Goal: Transaction & Acquisition: Download file/media

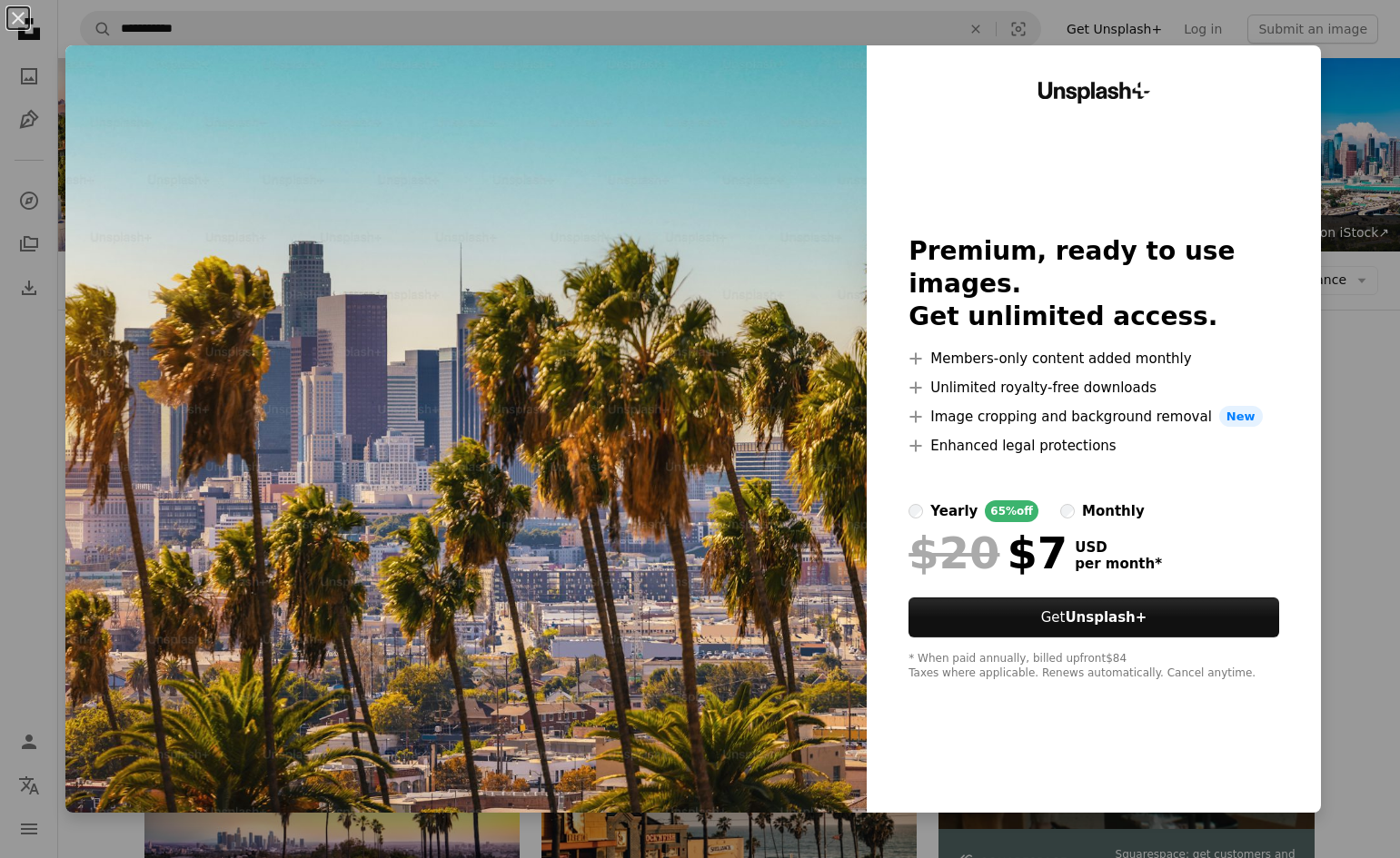
click at [1320, 417] on div "An X shape Unsplash+ Premium, ready to use images. Get unlimited access. A plus…" at bounding box center [700, 429] width 1400 height 858
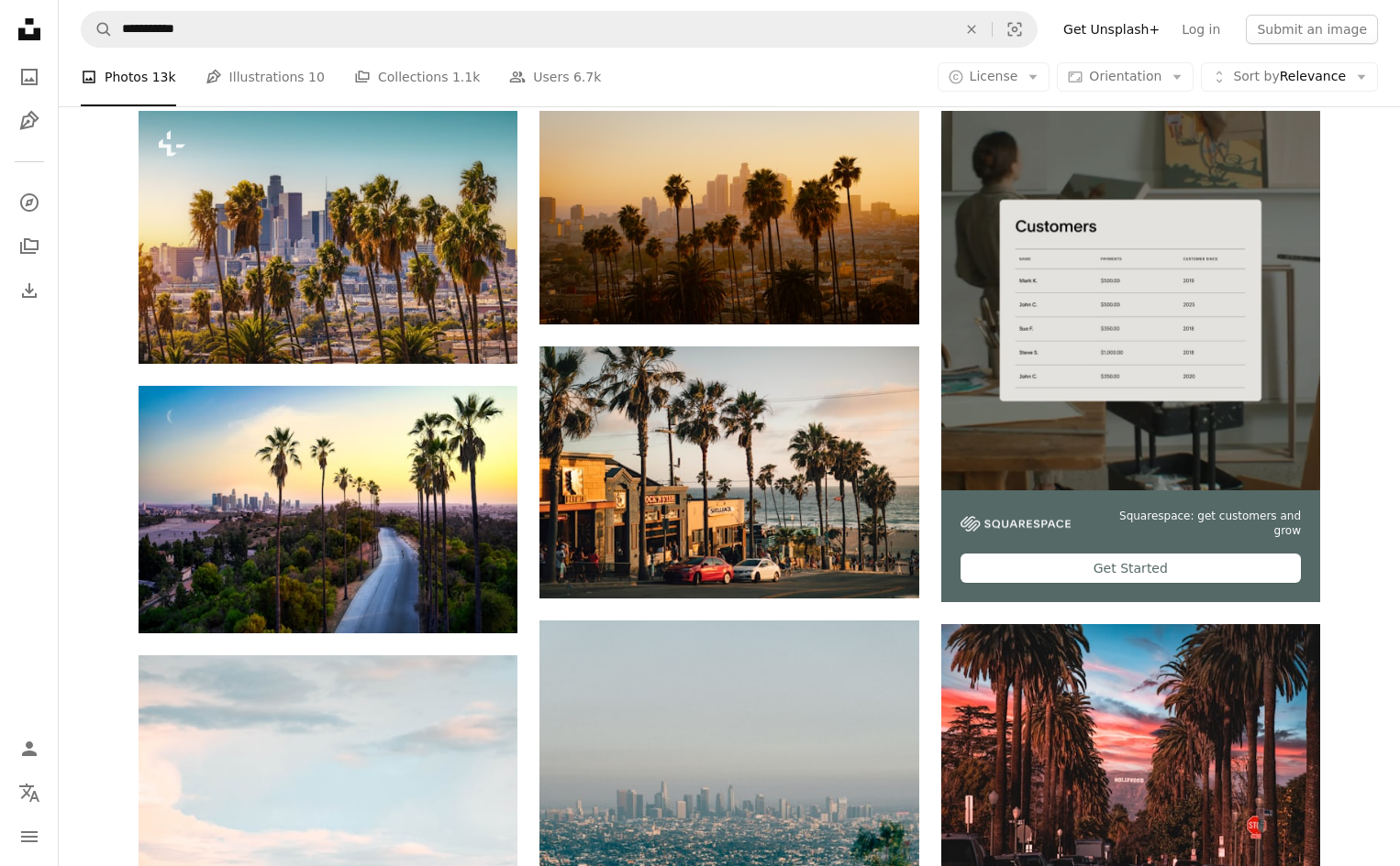
scroll to position [348, 0]
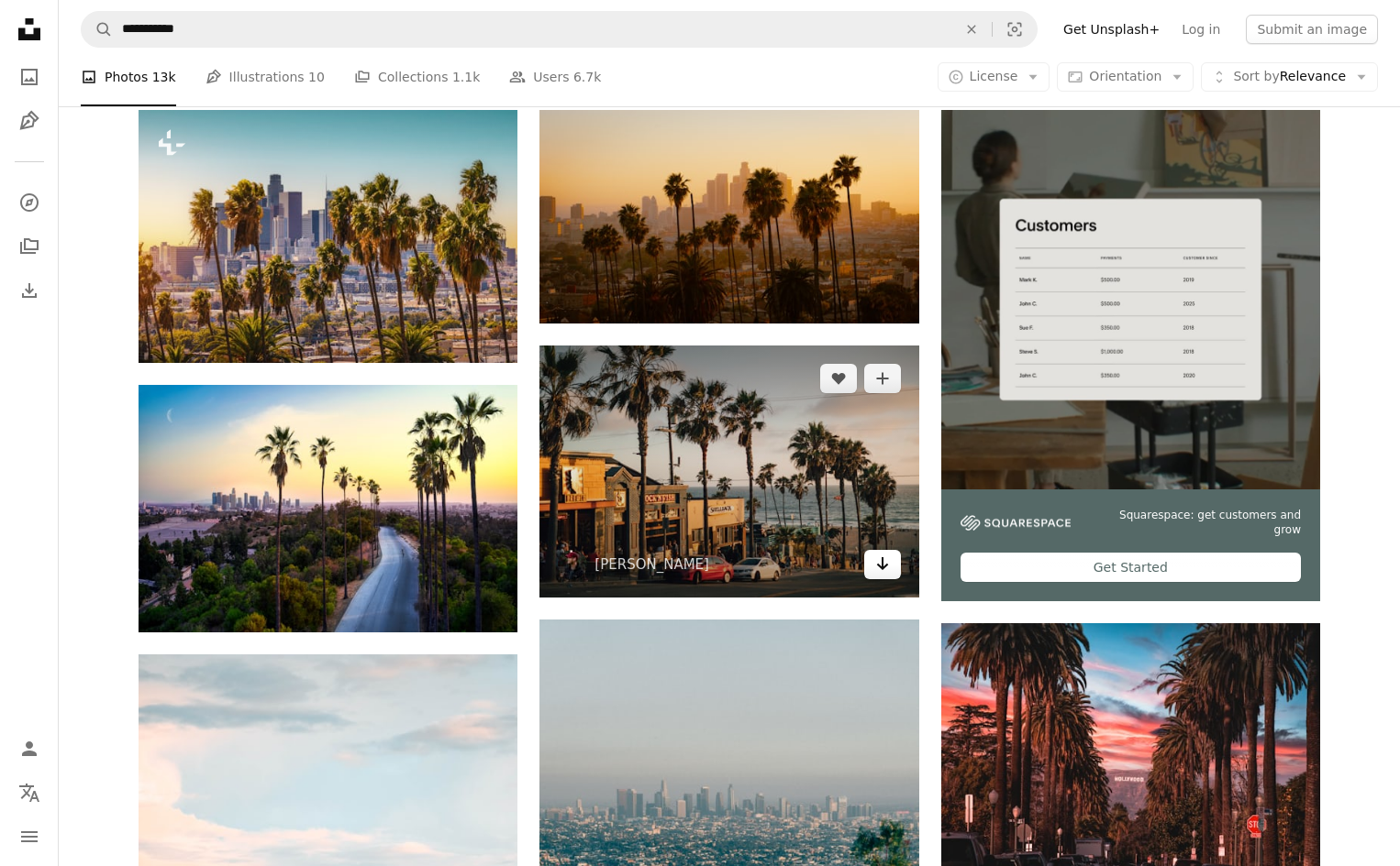
click at [881, 565] on icon "Download" at bounding box center [882, 563] width 12 height 13
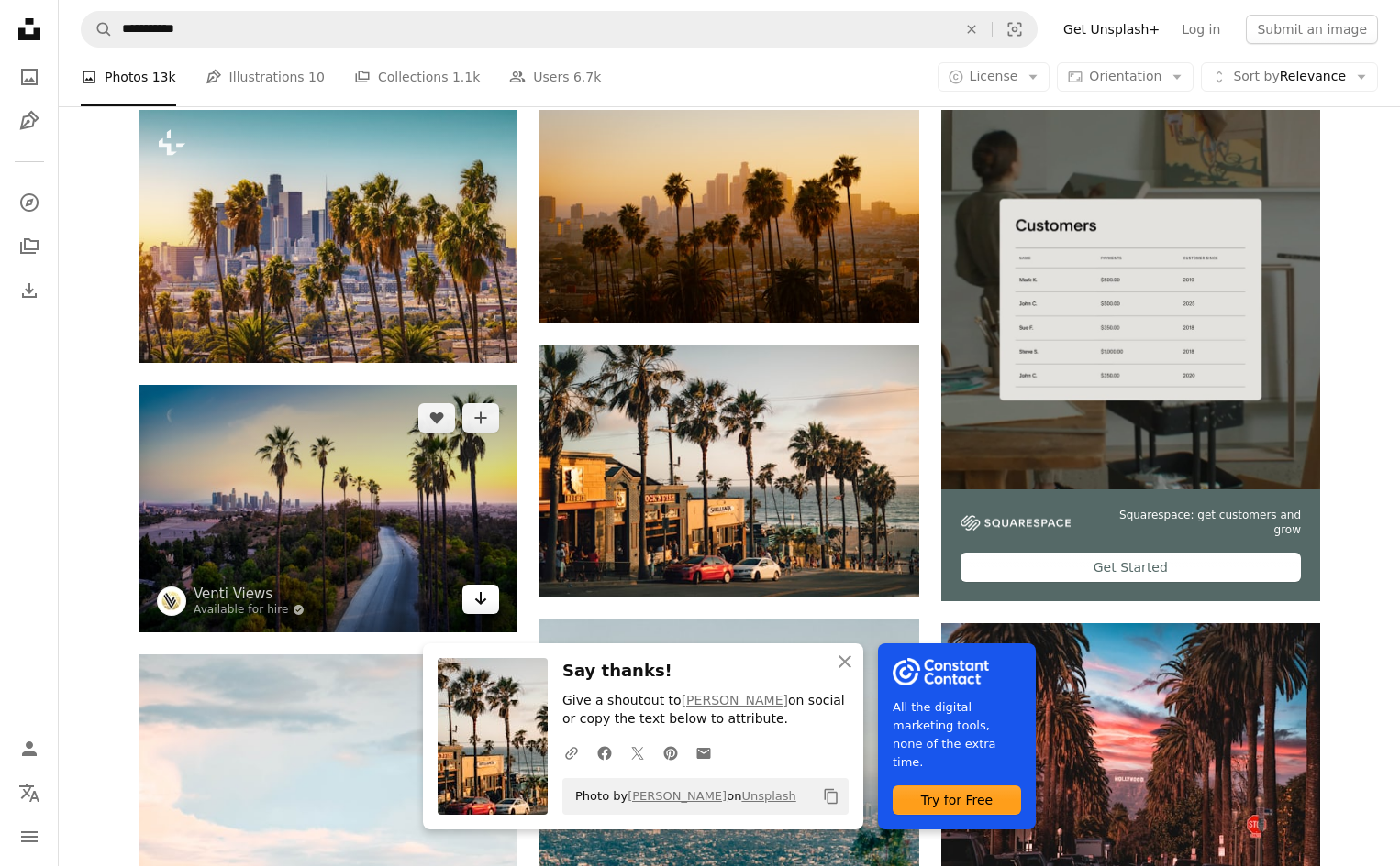
click at [491, 599] on link "Arrow pointing down" at bounding box center [481, 599] width 37 height 29
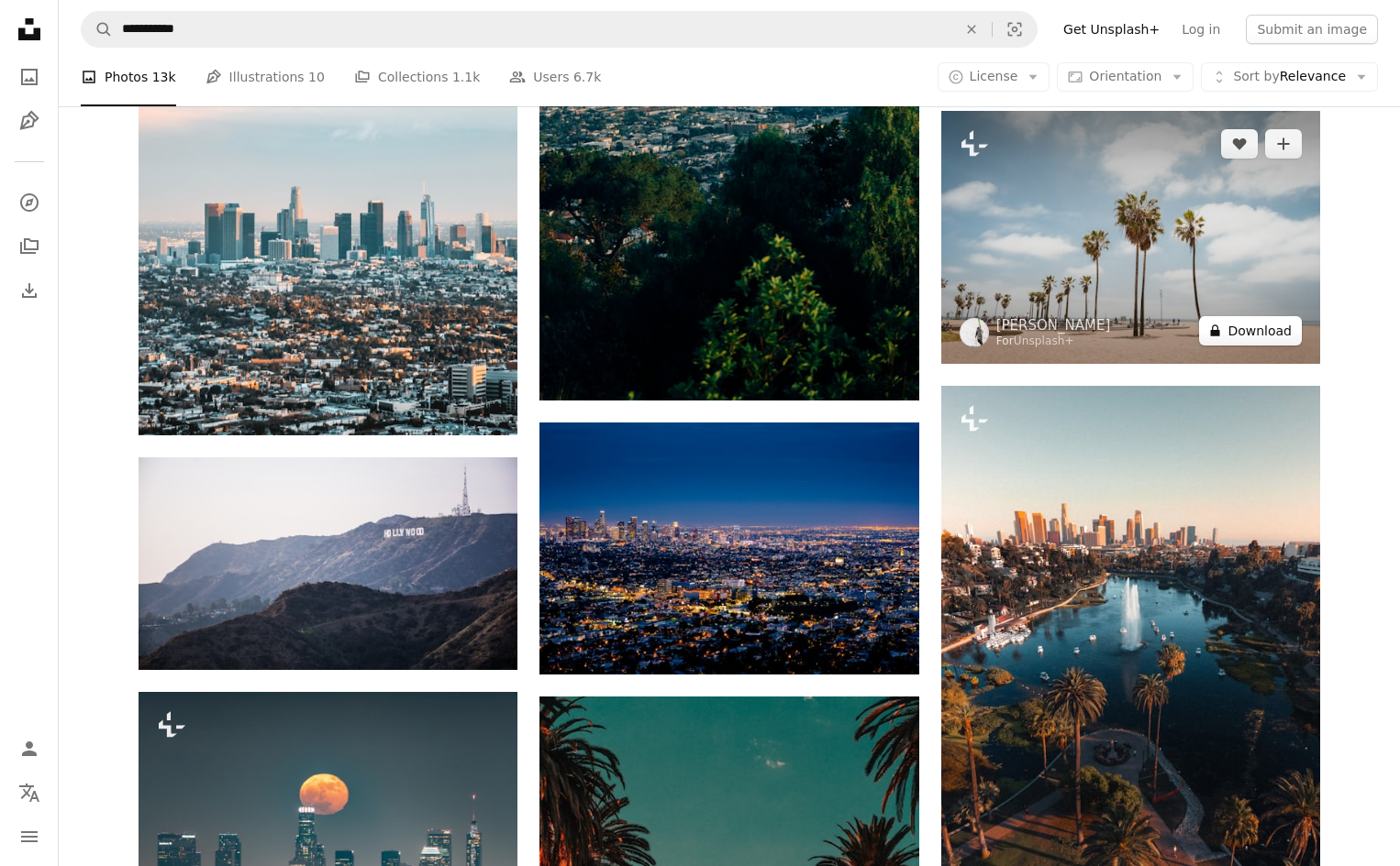
scroll to position [1134, 0]
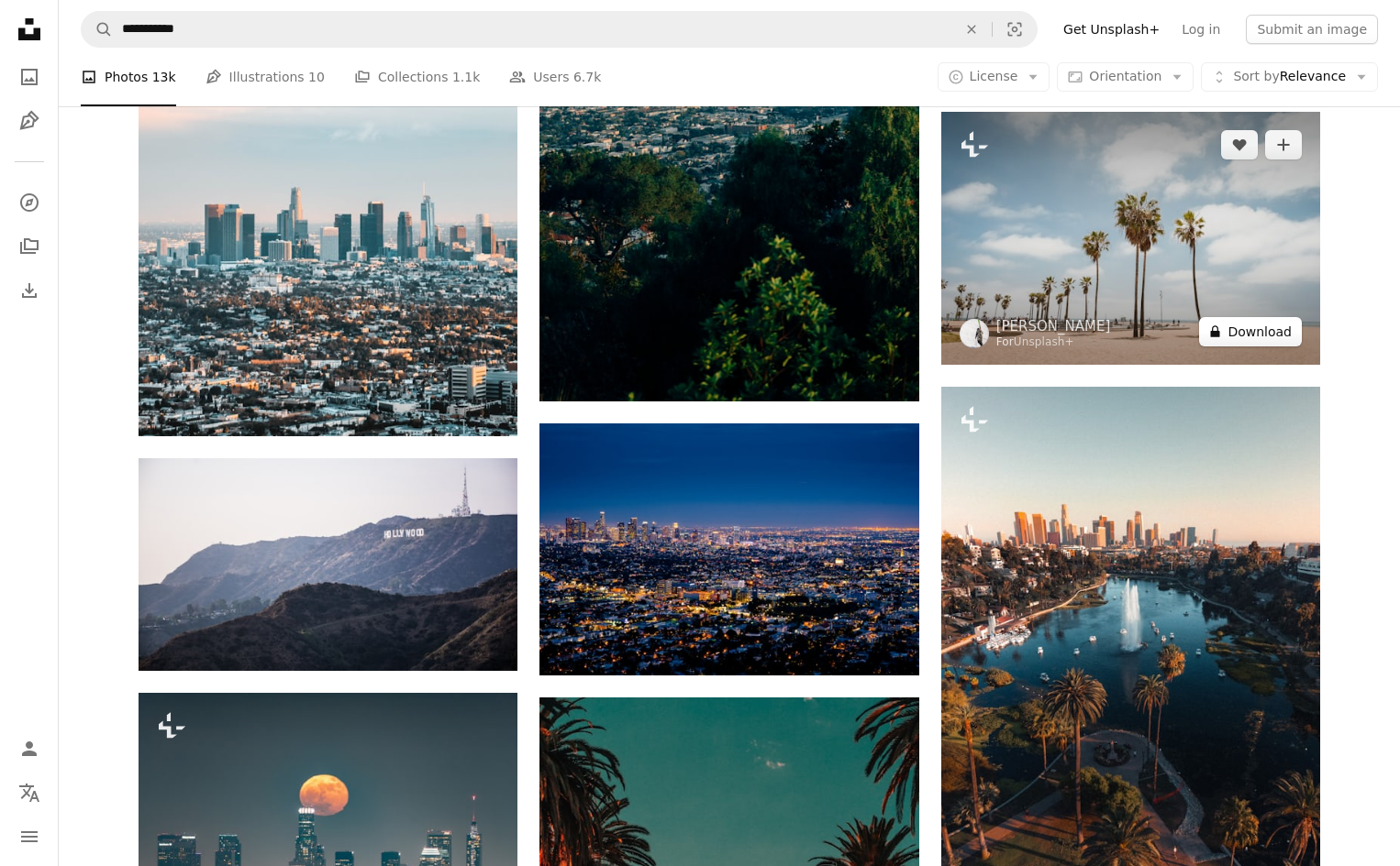
click at [1269, 327] on button "A lock Download" at bounding box center [1250, 332] width 103 height 29
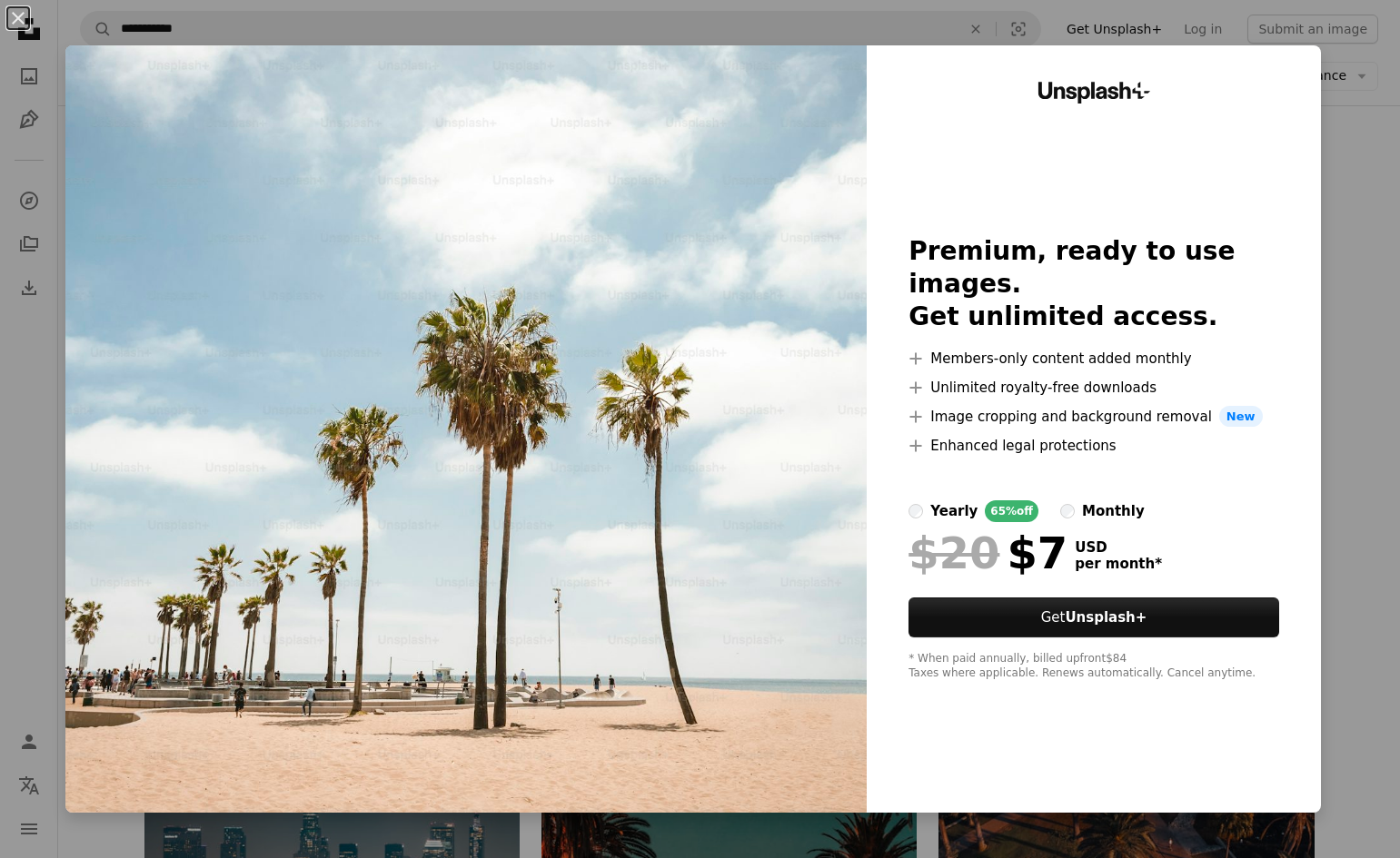
click at [1349, 321] on div "An X shape Unsplash+ Premium, ready to use images. Get unlimited access. A plus…" at bounding box center [700, 429] width 1400 height 858
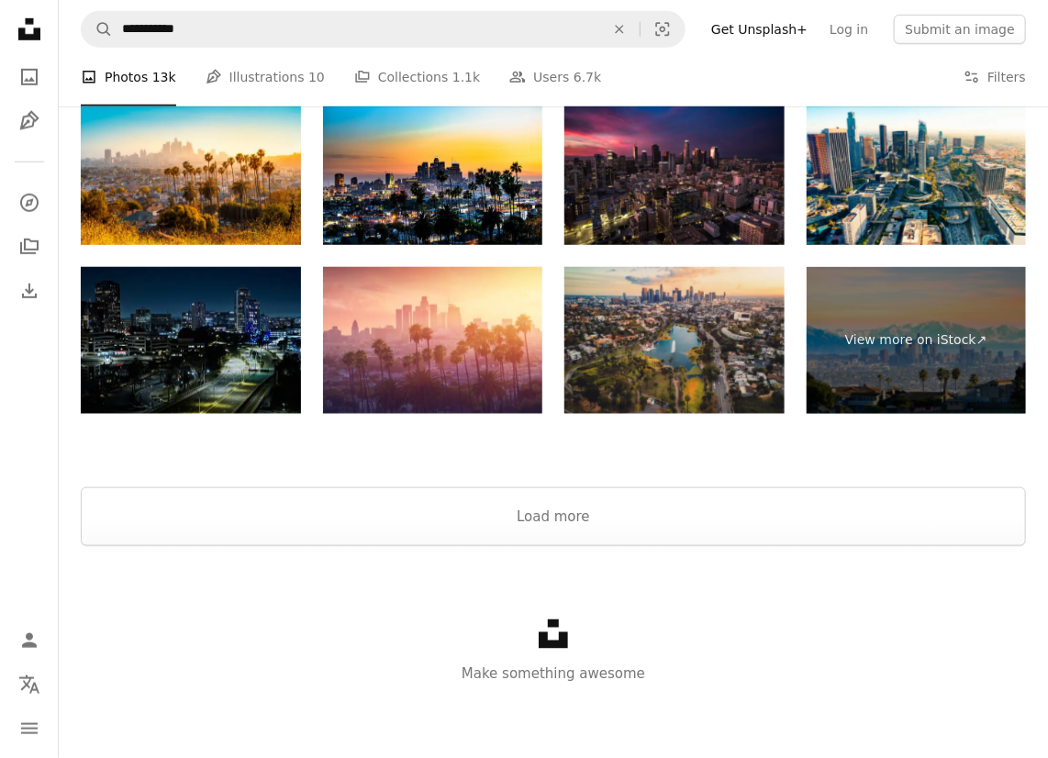
scroll to position [3134, 0]
